Goal: Task Accomplishment & Management: Manage account settings

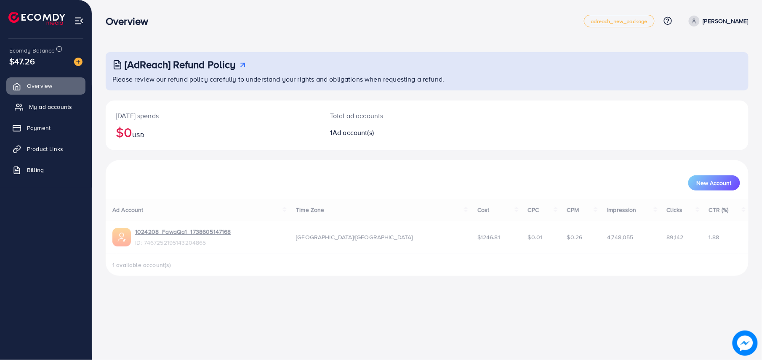
click at [56, 112] on link "My ad accounts" at bounding box center [45, 107] width 79 height 17
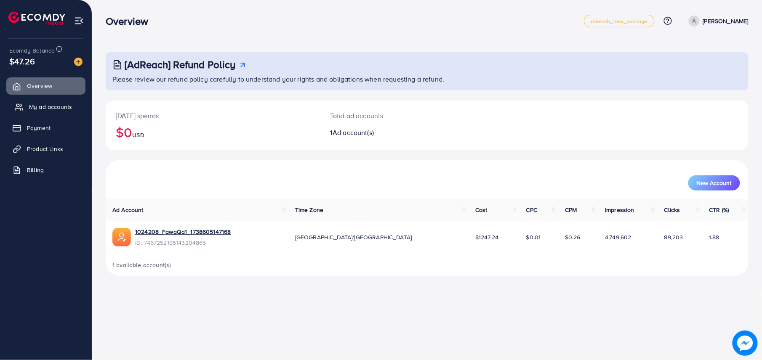
click at [24, 115] on link "My ad accounts" at bounding box center [45, 107] width 79 height 17
click at [53, 107] on span "My ad accounts" at bounding box center [50, 107] width 43 height 8
